Goal: Task Accomplishment & Management: Use online tool/utility

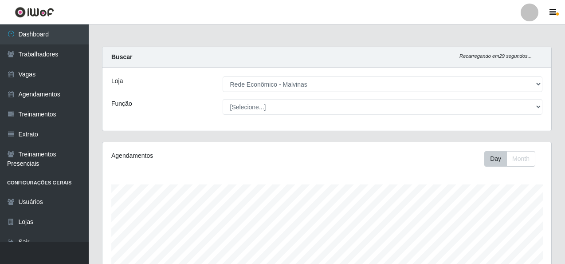
select select "194"
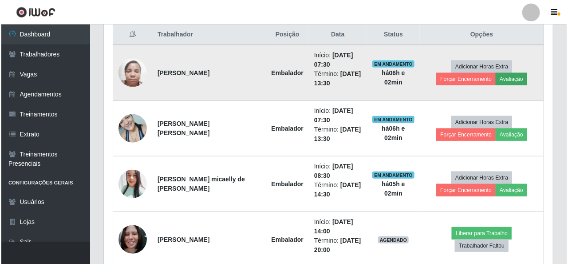
scroll to position [184, 449]
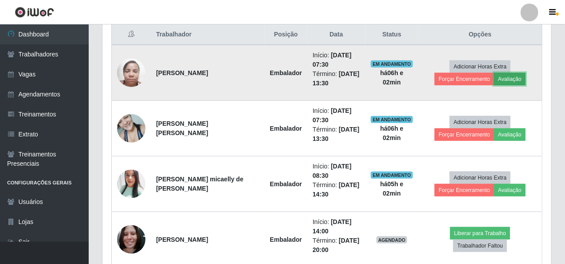
click at [494, 79] on button "Avaliação" at bounding box center [510, 79] width 32 height 12
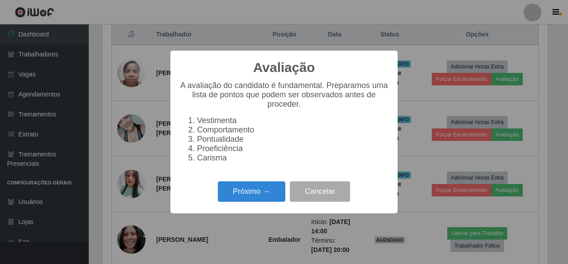
scroll to position [184, 446]
click at [255, 190] on button "Próximo →" at bounding box center [251, 191] width 67 height 21
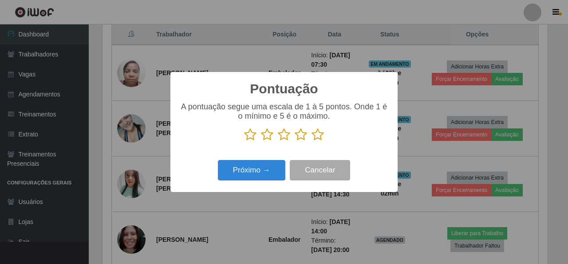
scroll to position [443550, 443288]
click at [316, 133] on icon at bounding box center [318, 134] width 12 height 13
click at [312, 141] on input "radio" at bounding box center [312, 141] width 0 height 0
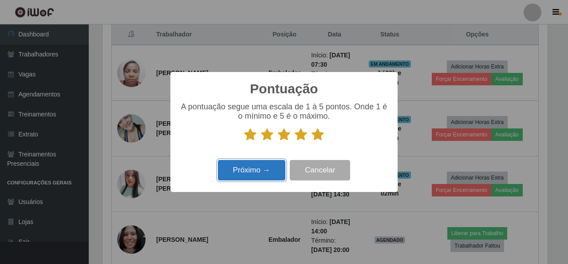
click at [266, 168] on button "Próximo →" at bounding box center [251, 170] width 67 height 21
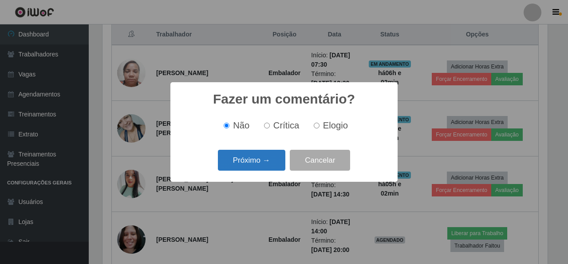
click at [260, 162] on button "Próximo →" at bounding box center [251, 160] width 67 height 21
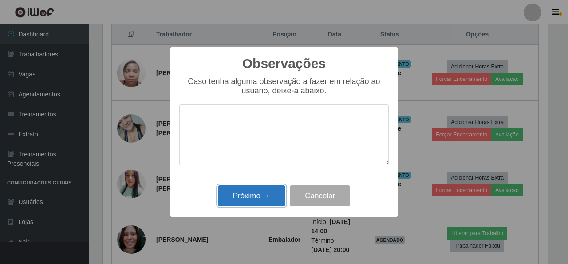
click at [256, 196] on button "Próximo →" at bounding box center [251, 195] width 67 height 21
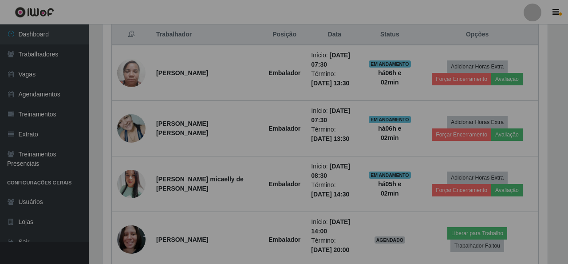
scroll to position [184, 449]
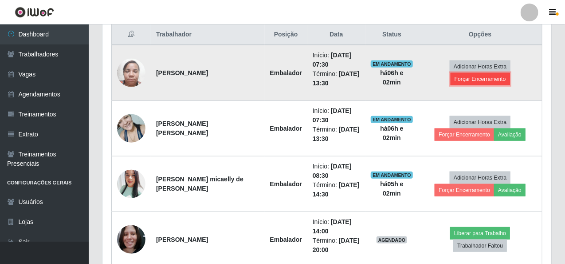
click at [493, 73] on button "Forçar Encerramento" at bounding box center [480, 79] width 59 height 12
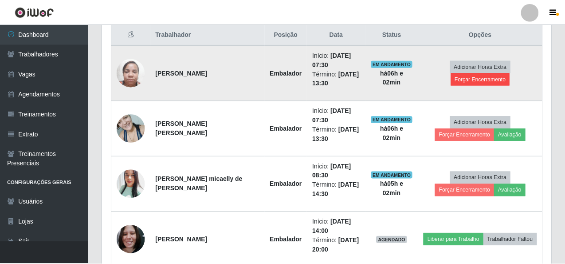
scroll to position [184, 446]
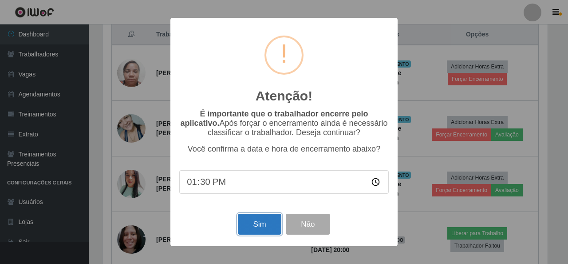
click at [253, 222] on button "Sim" at bounding box center [259, 223] width 43 height 21
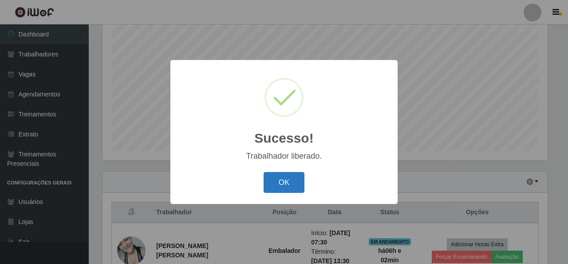
click at [282, 190] on button "OK" at bounding box center [284, 182] width 41 height 21
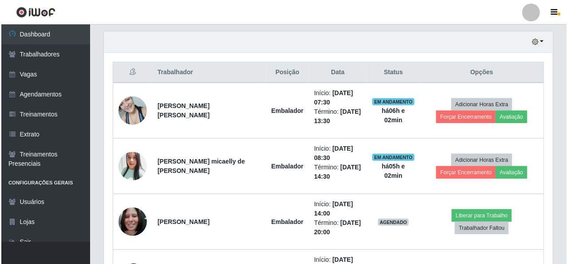
scroll to position [344, 0]
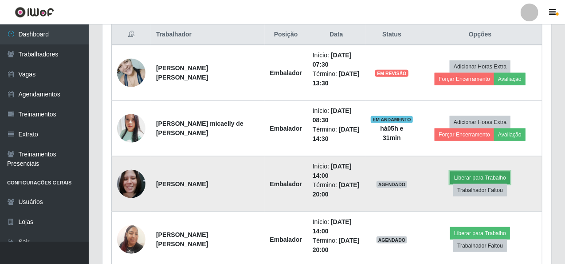
click at [451, 182] on button "Liberar para Trabalho" at bounding box center [480, 177] width 60 height 12
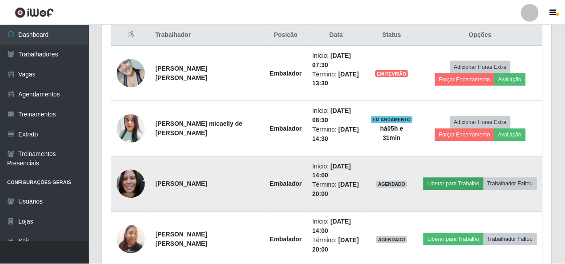
scroll to position [184, 446]
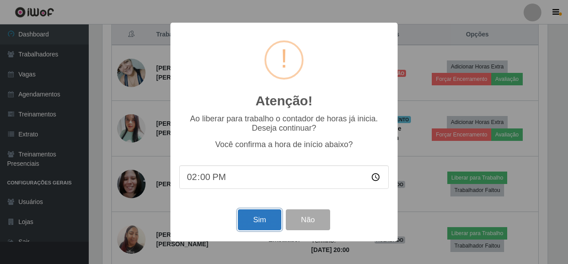
click at [256, 214] on button "Sim" at bounding box center [259, 219] width 43 height 21
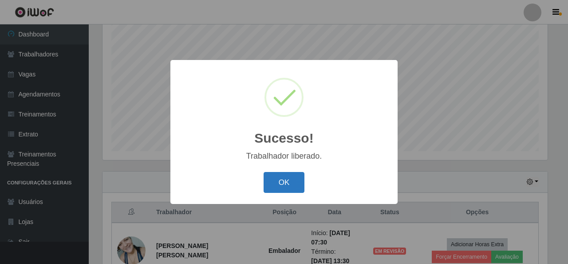
click at [272, 183] on button "OK" at bounding box center [284, 182] width 41 height 21
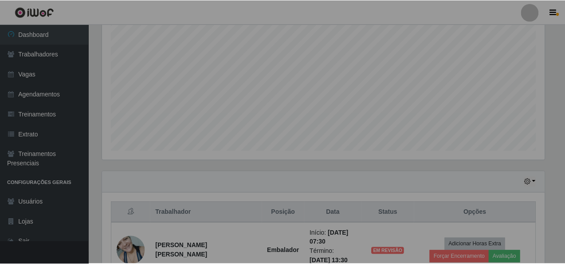
scroll to position [184, 449]
